Goal: Task Accomplishment & Management: Manage account settings

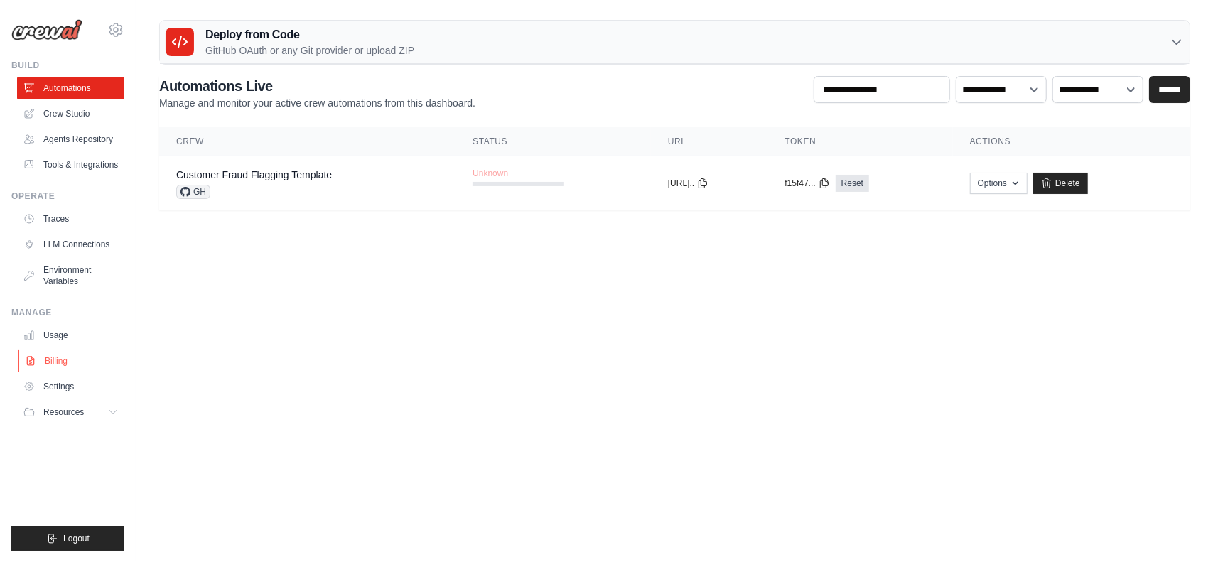
click at [75, 372] on link "Billing" at bounding box center [71, 361] width 107 height 23
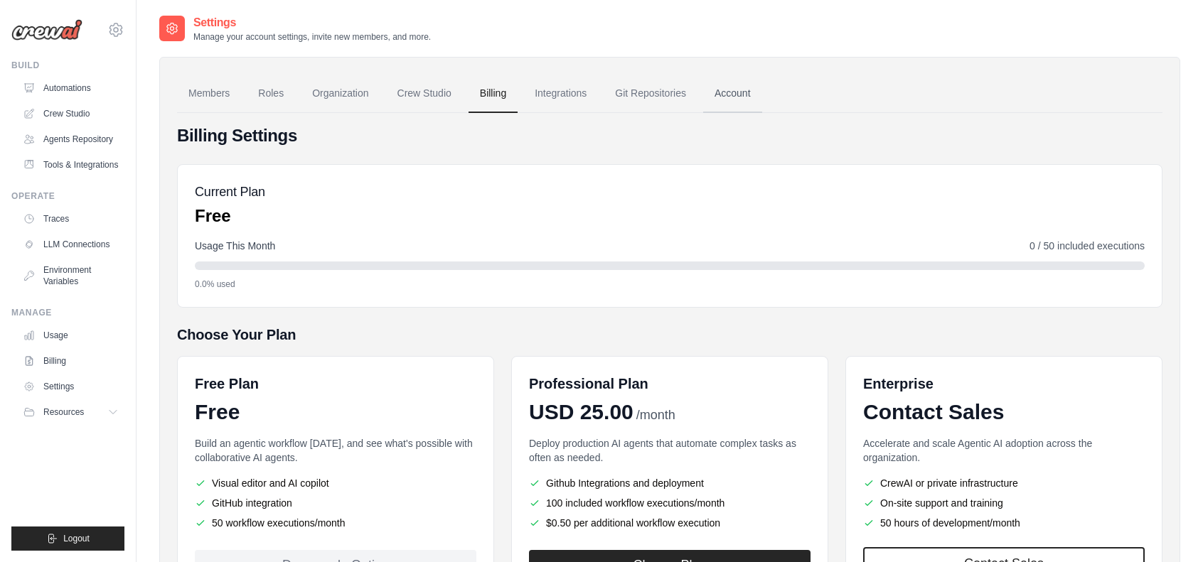
click at [762, 90] on link "Account" at bounding box center [732, 94] width 59 height 38
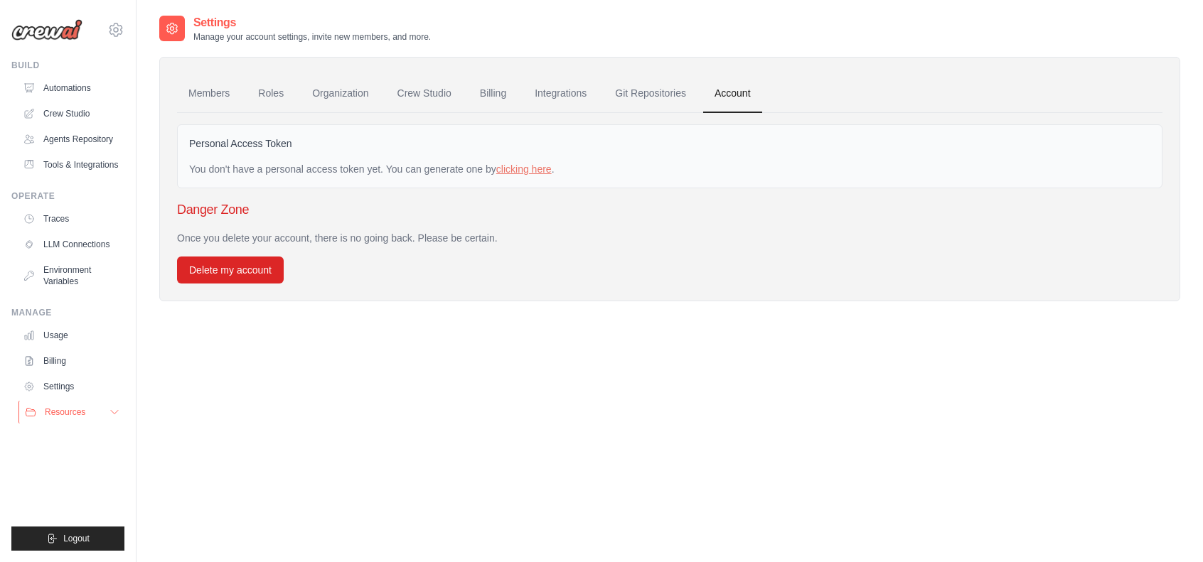
click at [111, 418] on icon at bounding box center [114, 412] width 11 height 11
click at [66, 373] on link "Settings" at bounding box center [71, 384] width 107 height 23
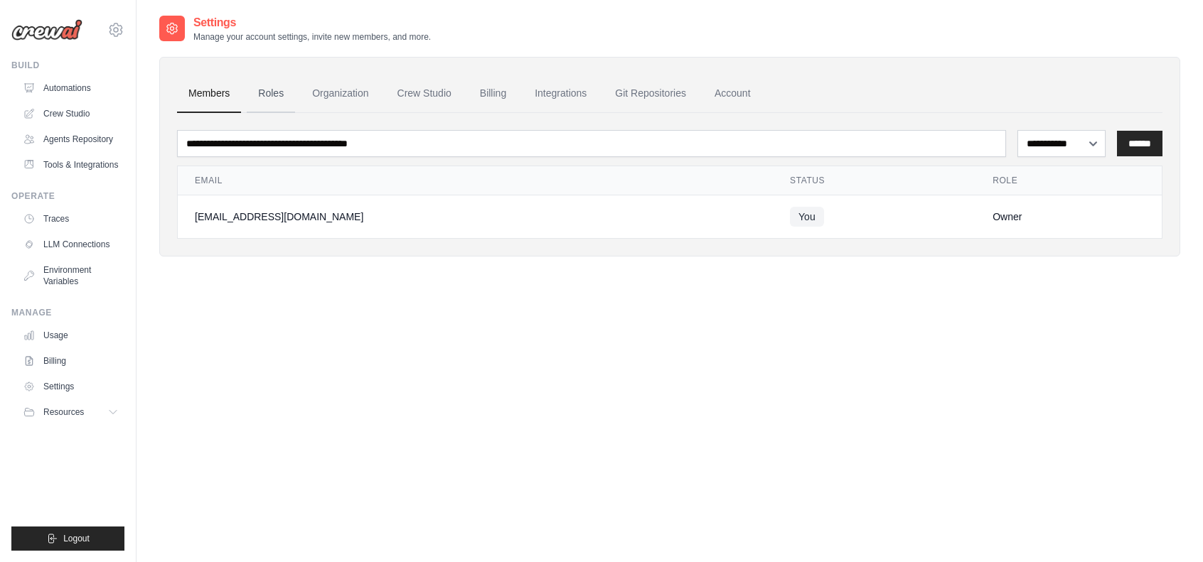
click at [281, 92] on link "Roles" at bounding box center [271, 94] width 48 height 38
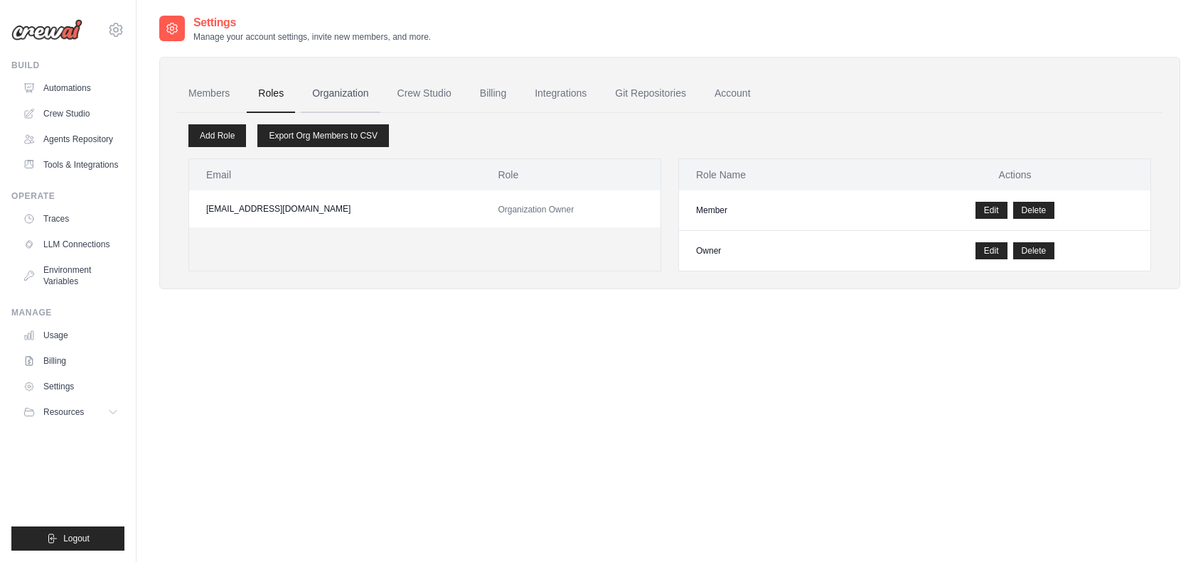
click at [350, 85] on link "Organization" at bounding box center [340, 94] width 79 height 38
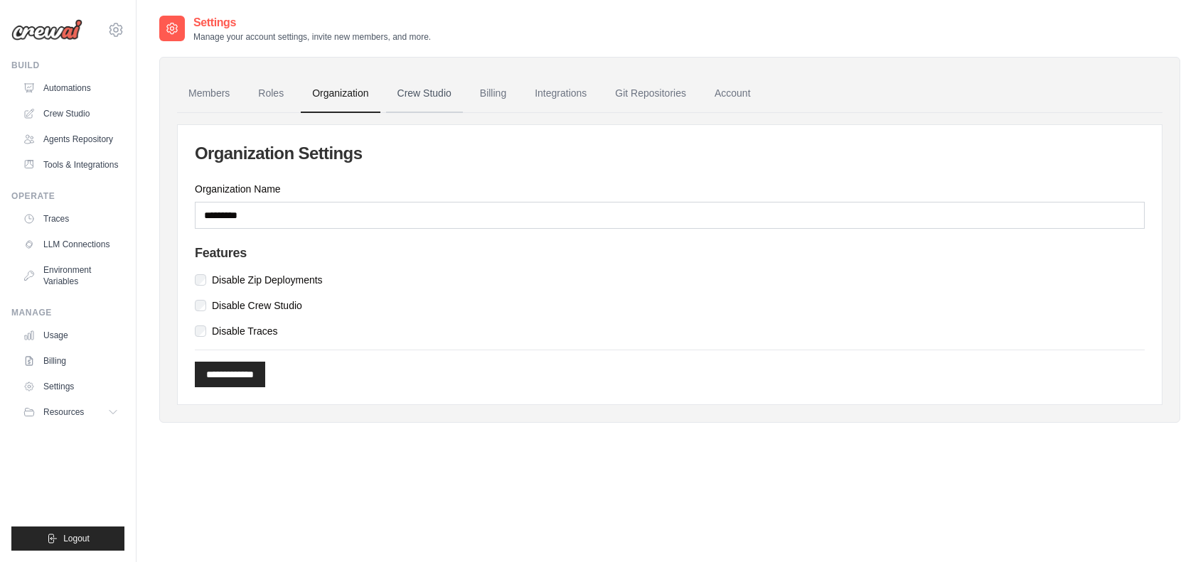
click at [426, 88] on link "Crew Studio" at bounding box center [424, 94] width 77 height 38
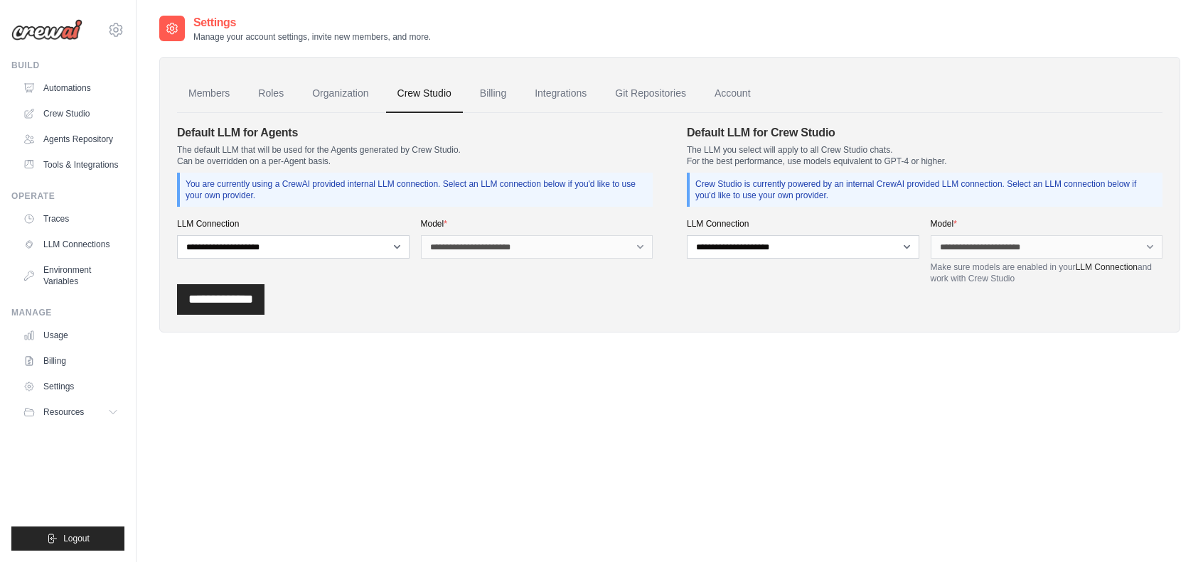
click at [230, 133] on h4 "Default LLM for Agents" at bounding box center [415, 132] width 476 height 17
click at [292, 158] on p "The default LLM that will be used for the Agents generated by Crew Studio. Can …" at bounding box center [415, 155] width 476 height 23
click at [510, 88] on link "Billing" at bounding box center [492, 94] width 49 height 38
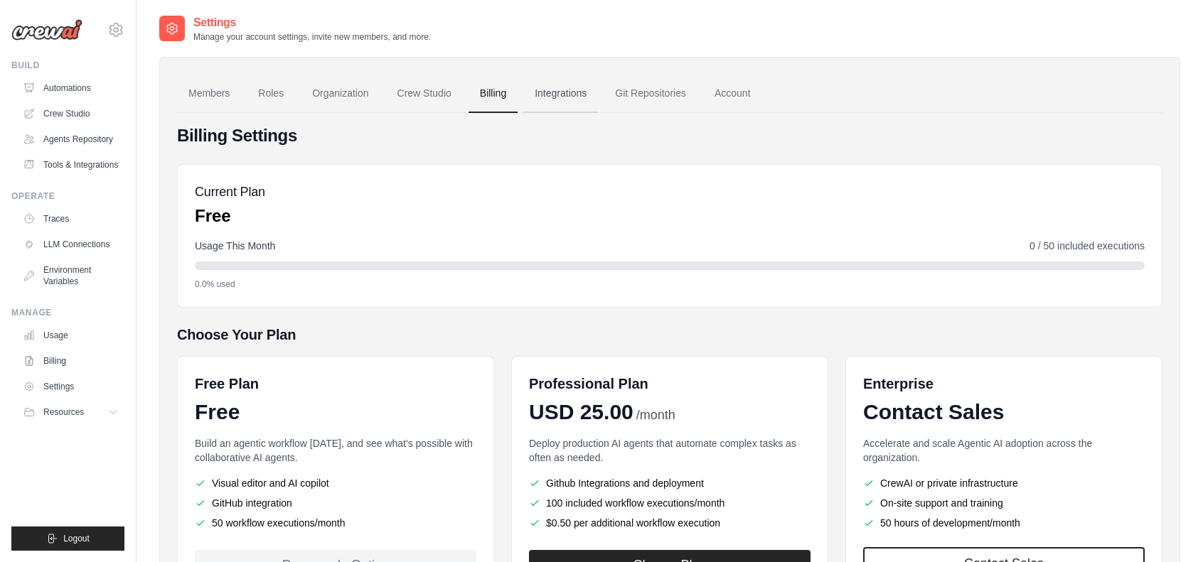
click at [591, 97] on link "Integrations" at bounding box center [560, 94] width 75 height 38
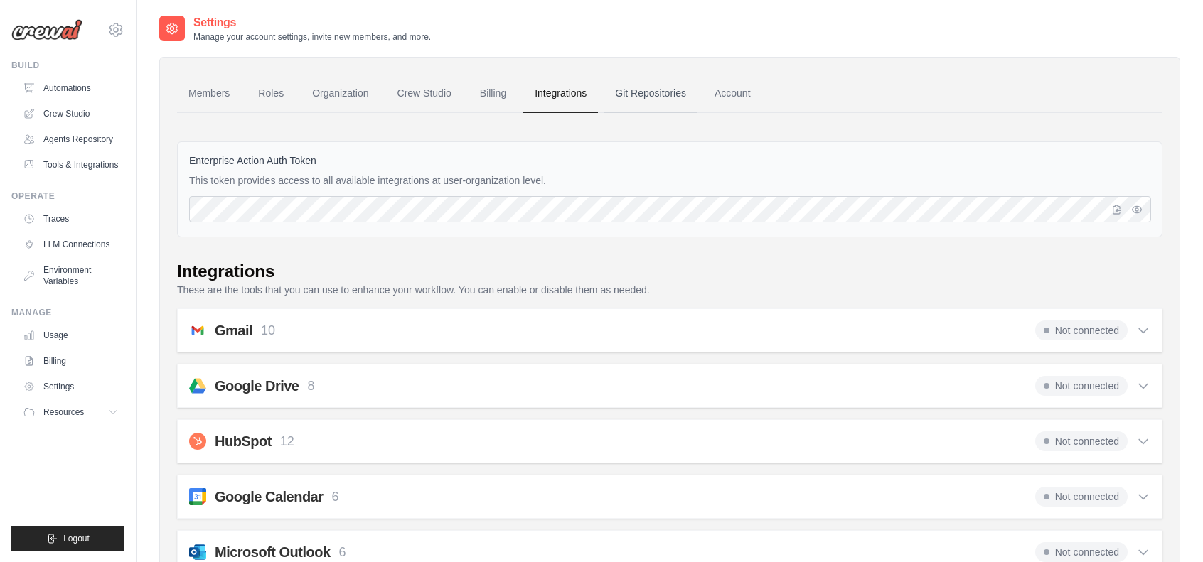
click at [697, 97] on link "Git Repositories" at bounding box center [650, 94] width 94 height 38
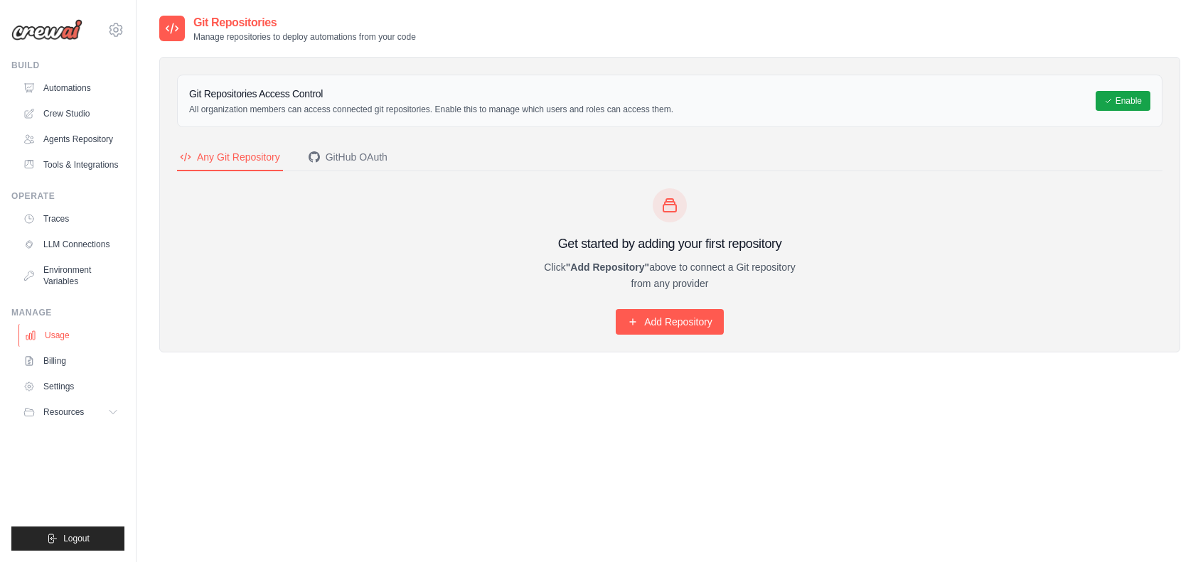
click at [59, 345] on link "Usage" at bounding box center [71, 335] width 107 height 23
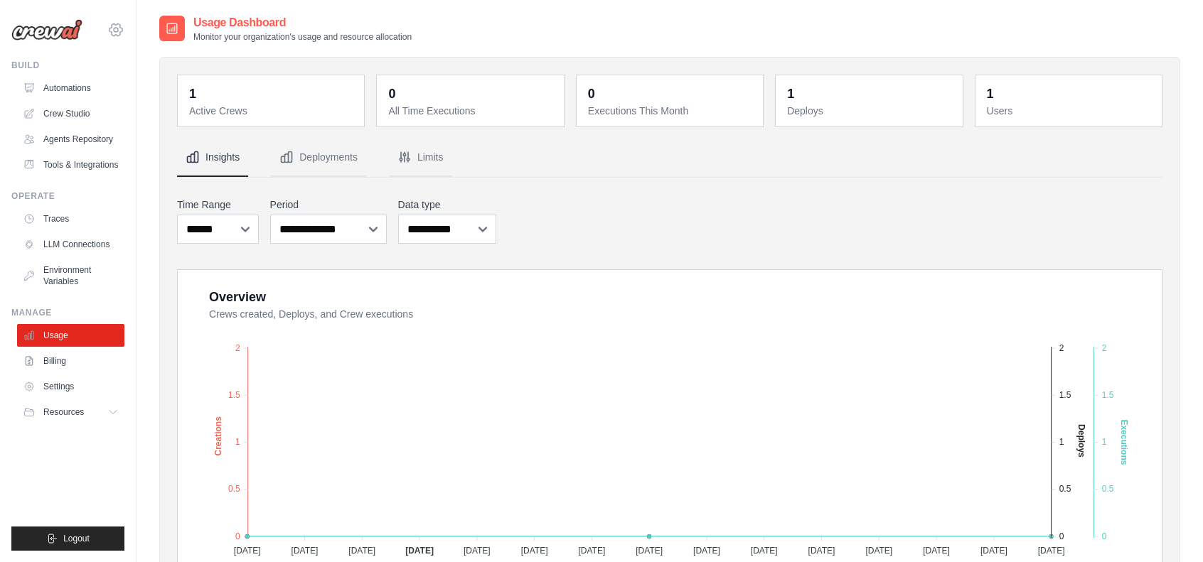
click at [112, 36] on icon at bounding box center [115, 29] width 13 height 12
click at [150, 92] on span "Settings" at bounding box center [176, 88] width 112 height 14
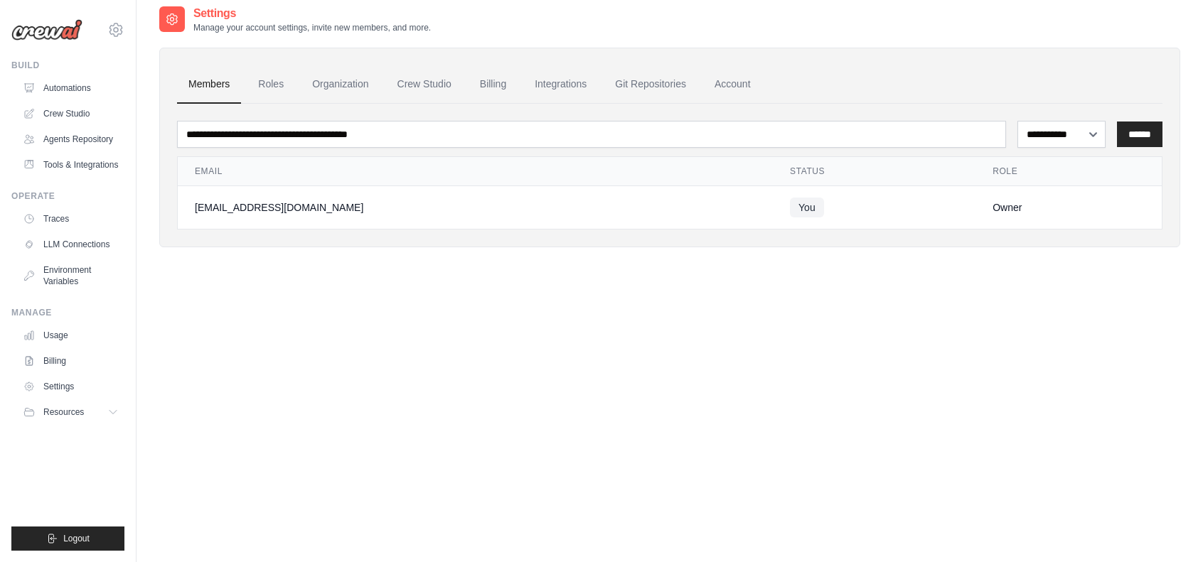
scroll to position [28, 0]
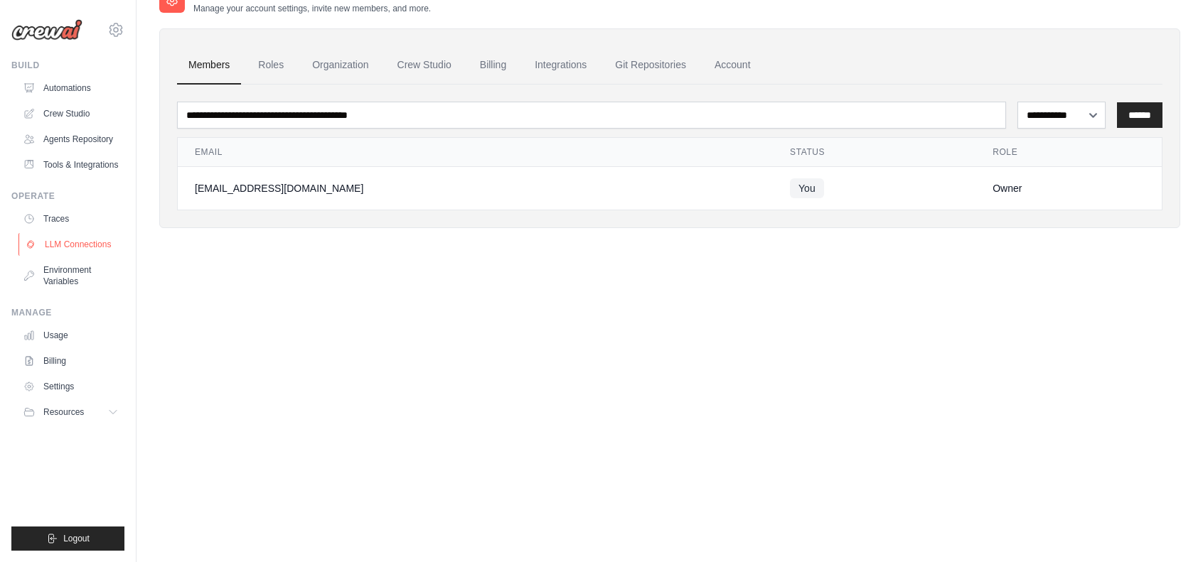
click at [66, 253] on link "LLM Connections" at bounding box center [71, 244] width 107 height 23
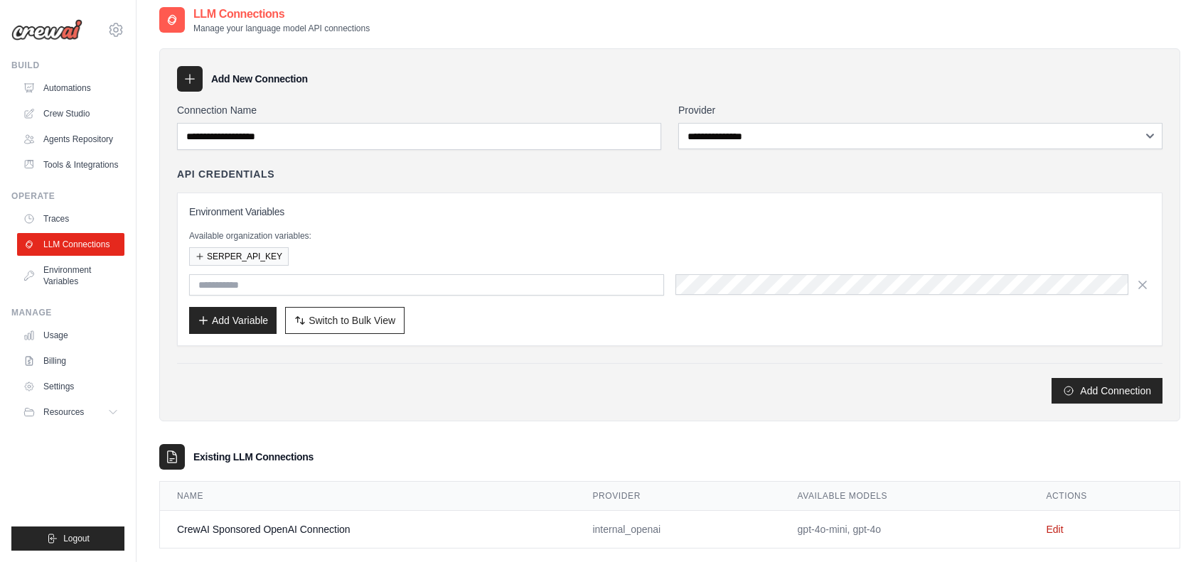
scroll to position [28, 0]
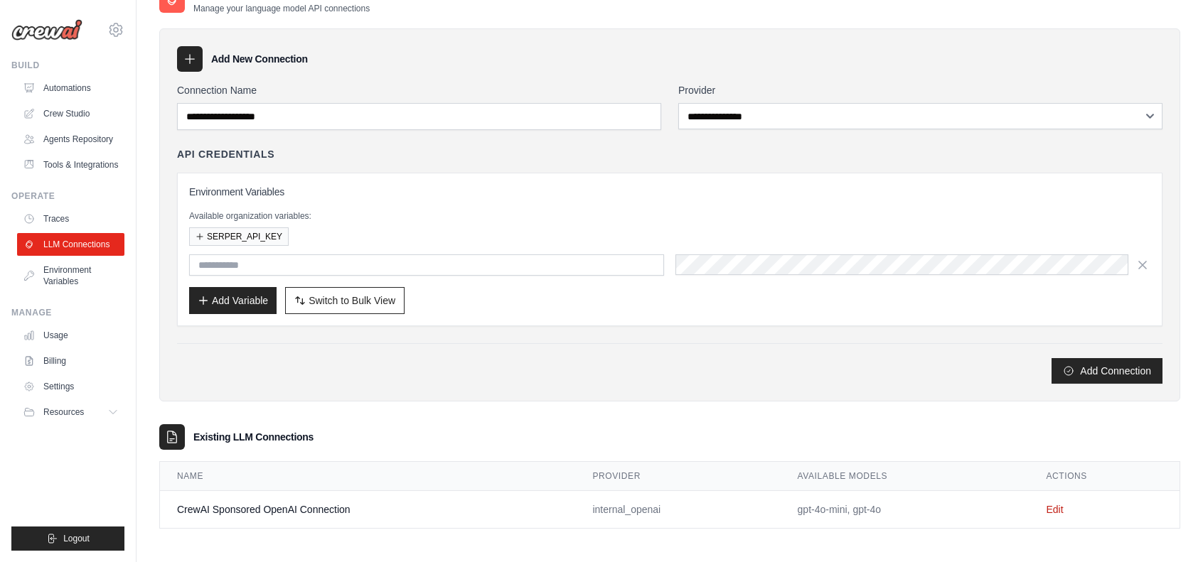
click at [543, 228] on div "SERPER_API_KEY" at bounding box center [669, 236] width 961 height 18
